Goal: Ask a question: Seek information or help from site administrators or community

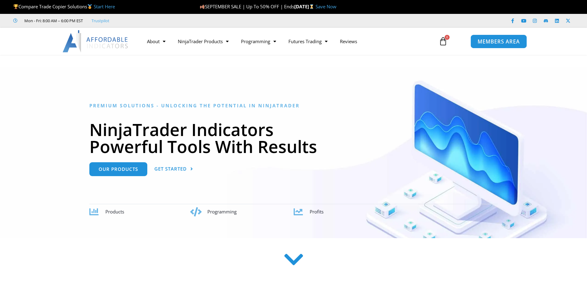
click at [503, 43] on span "MEMBERS AREA" at bounding box center [498, 41] width 42 height 5
click at [495, 42] on span "MEMBERS AREA" at bounding box center [498, 41] width 42 height 5
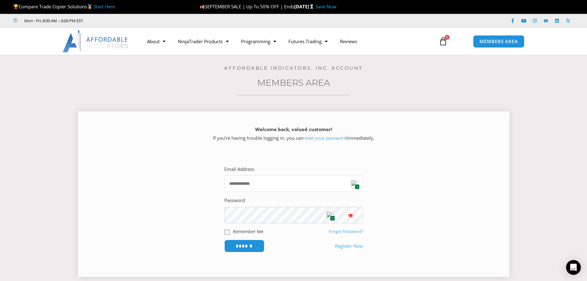
click at [273, 183] on input "Email Address" at bounding box center [293, 183] width 139 height 16
click at [353, 186] on img at bounding box center [354, 183] width 7 height 7
click at [354, 186] on img at bounding box center [354, 183] width 7 height 7
type input "**********"
click at [244, 245] on input "******" at bounding box center [244, 245] width 42 height 13
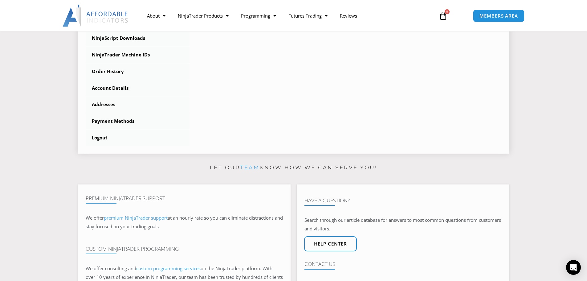
scroll to position [154, 0]
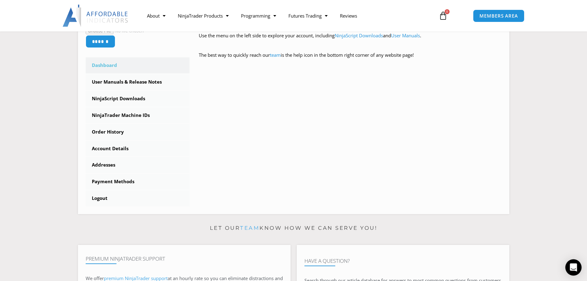
click at [570, 265] on icon "Open Intercom Messenger" at bounding box center [573, 267] width 8 height 8
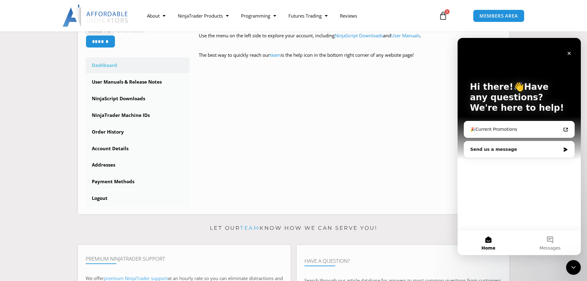
scroll to position [0, 0]
click at [549, 239] on button "1 Messages" at bounding box center [550, 242] width 62 height 25
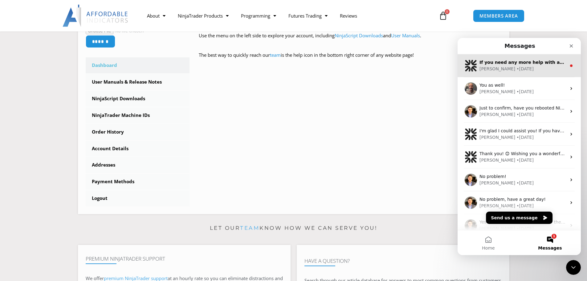
click at [516, 66] on div "• 1w ago" at bounding box center [524, 69] width 17 height 6
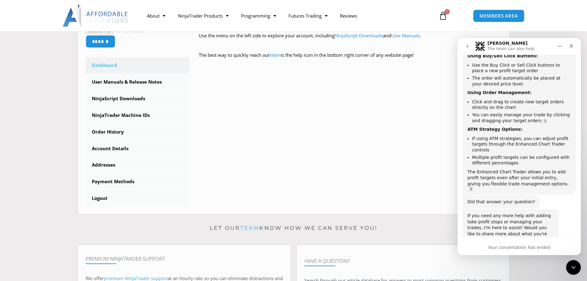
scroll to position [497, 0]
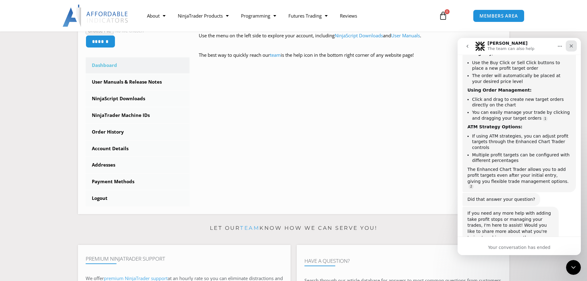
click at [571, 46] on icon "Close" at bounding box center [570, 45] width 3 height 3
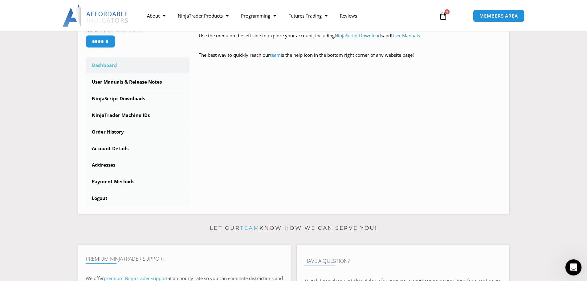
click at [573, 267] on icon "Open Intercom Messenger" at bounding box center [572, 266] width 10 height 10
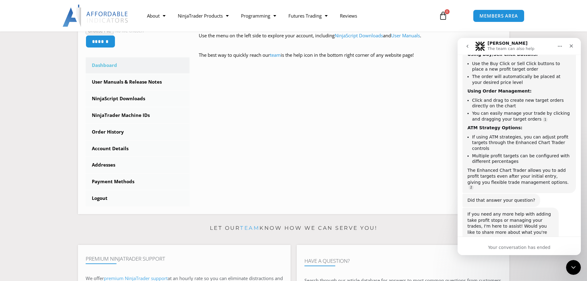
click at [463, 47] on button "go back" at bounding box center [467, 46] width 12 height 12
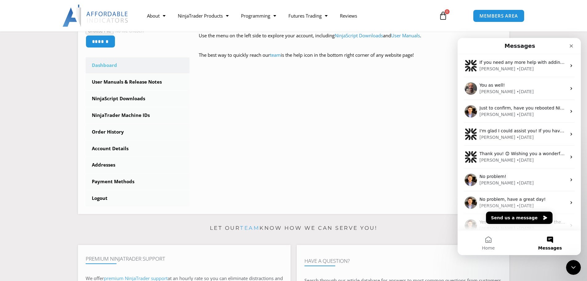
click at [553, 236] on button "Messages" at bounding box center [550, 242] width 62 height 25
click at [550, 237] on button "Messages" at bounding box center [550, 242] width 62 height 25
drag, startPoint x: 546, startPoint y: 239, endPoint x: 508, endPoint y: 245, distance: 38.7
click at [546, 239] on button "Messages" at bounding box center [550, 242] width 62 height 25
click at [517, 218] on button "Send us a message" at bounding box center [519, 217] width 67 height 12
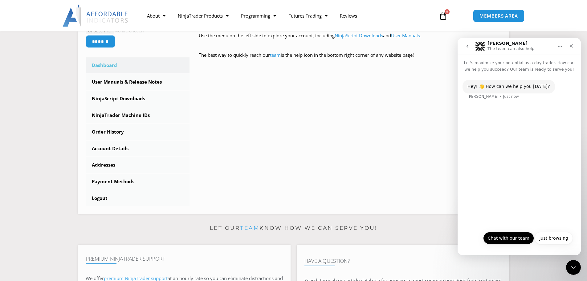
click at [510, 238] on button "Chat with our team" at bounding box center [508, 238] width 51 height 12
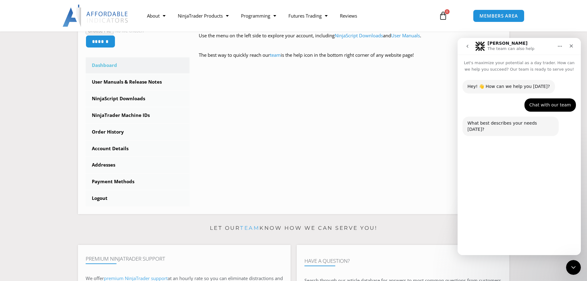
click at [503, 221] on button "Technical Support" at bounding box center [501, 223] width 47 height 12
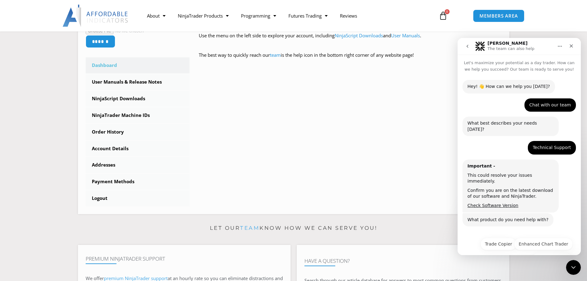
scroll to position [9, 0]
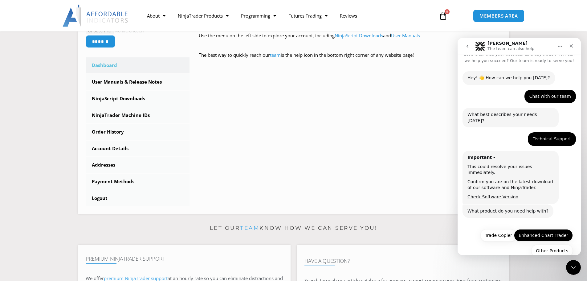
click at [546, 229] on button "Enhanced Chart Trader" at bounding box center [543, 235] width 59 height 12
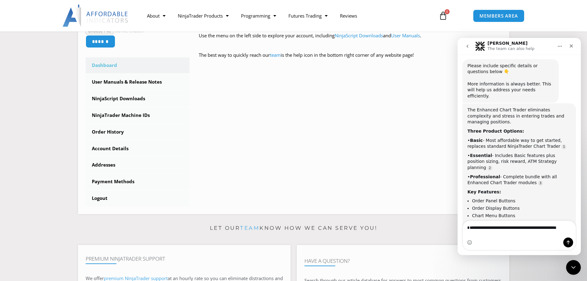
scroll to position [196, 0]
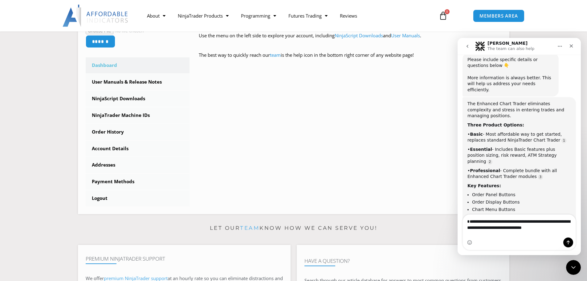
type textarea "**********"
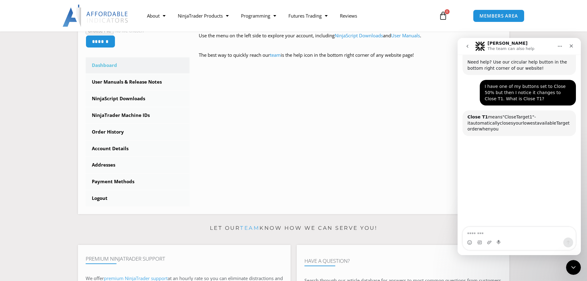
scroll to position [355, 0]
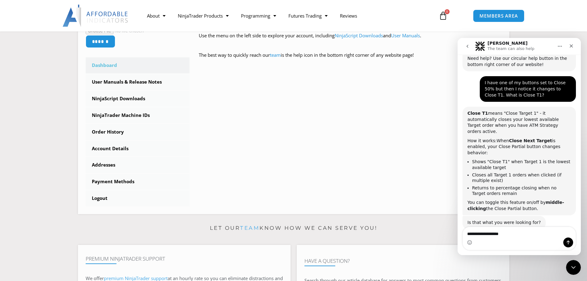
type textarea "**********"
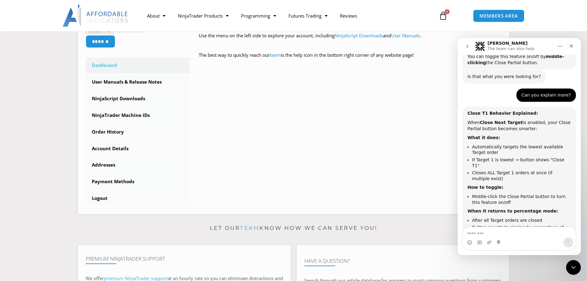
scroll to position [514, 0]
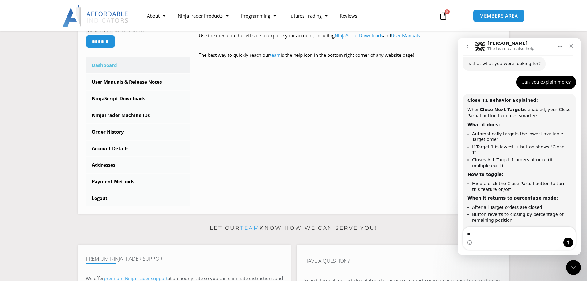
type textarea "***"
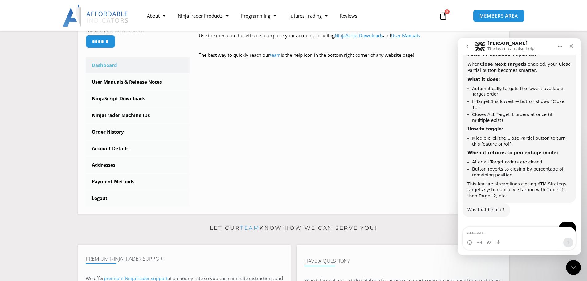
scroll to position [576, 0]
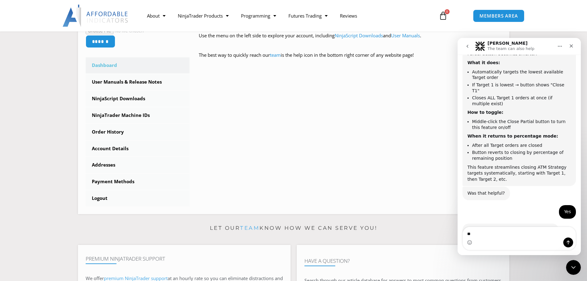
type textarea "*"
click at [573, 46] on div "Close" at bounding box center [570, 45] width 11 height 11
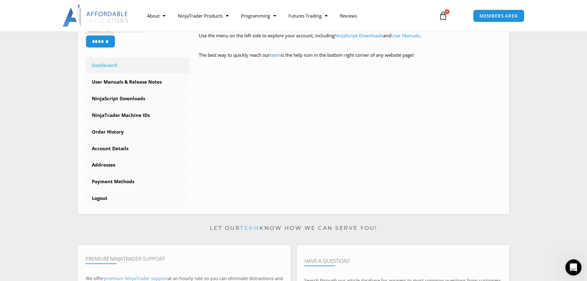
click at [571, 265] on icon "Open Intercom Messenger" at bounding box center [572, 266] width 10 height 10
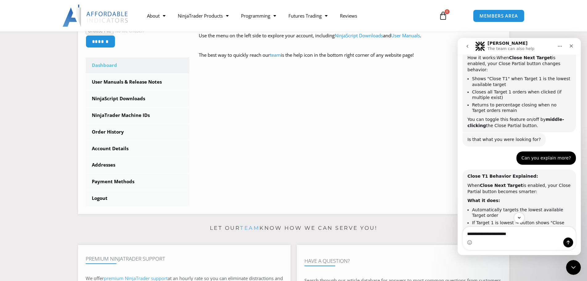
scroll to position [483, 0]
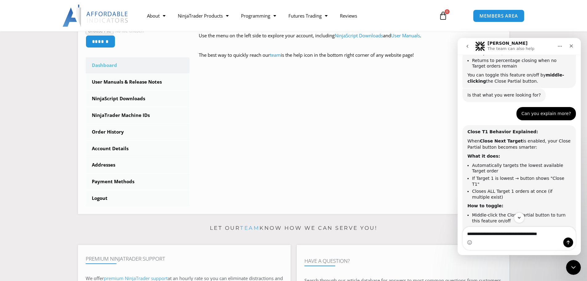
type textarea "**********"
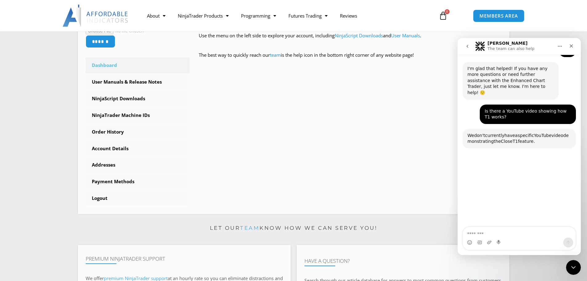
scroll to position [741, 0]
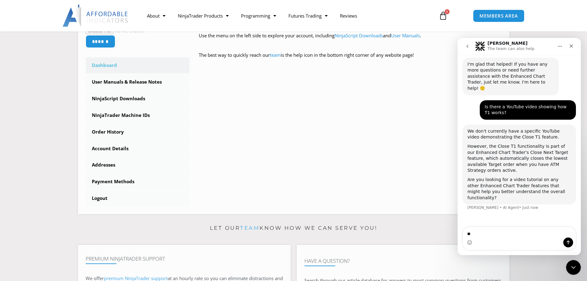
type textarea "***"
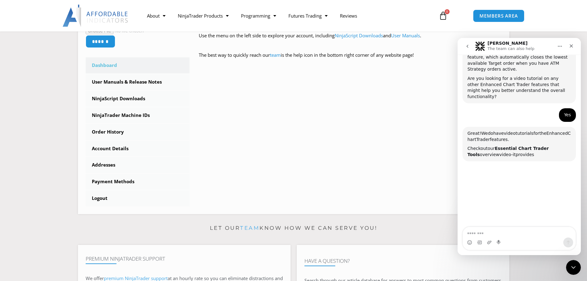
scroll to position [844, 0]
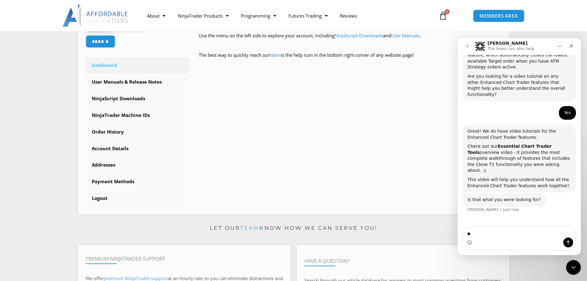
type textarea "***"
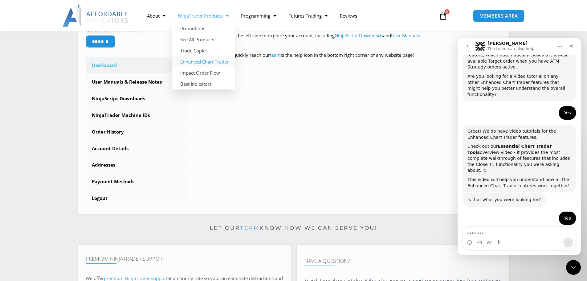
click at [205, 61] on link "Enhanced Chart Trader" at bounding box center [203, 61] width 63 height 11
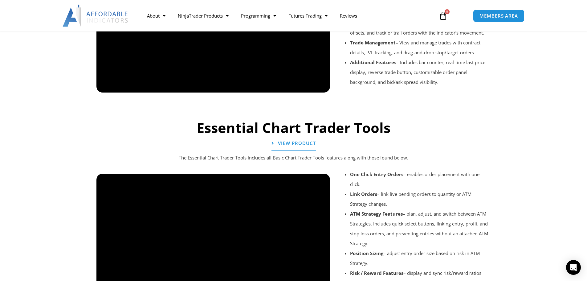
scroll to position [493, 0]
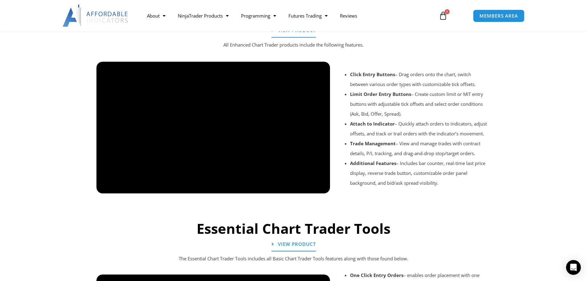
click at [304, 187] on div at bounding box center [293, 201] width 400 height 29
